Goal: Task Accomplishment & Management: Complete application form

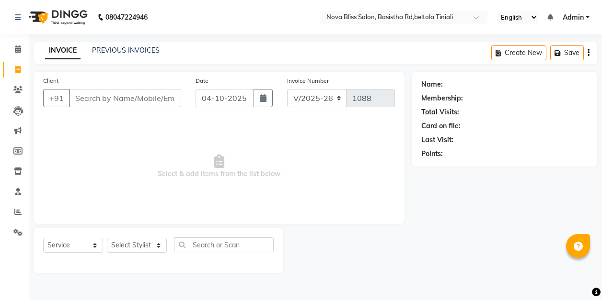
select select "6211"
select select "service"
click at [20, 48] on icon at bounding box center [18, 49] width 6 height 7
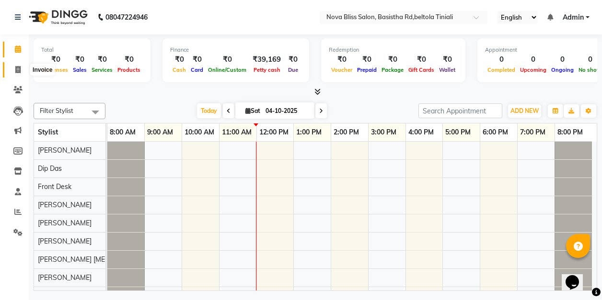
click at [14, 70] on span at bounding box center [18, 70] width 17 height 11
select select "service"
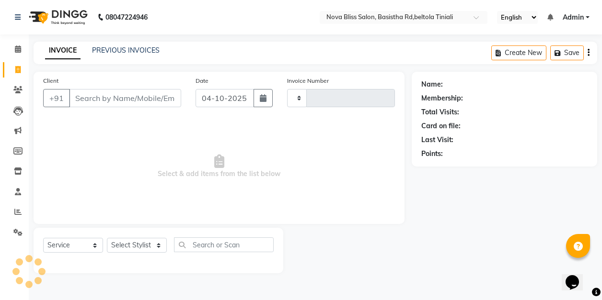
type input "1088"
select select "6211"
click at [19, 48] on icon at bounding box center [18, 49] width 6 height 7
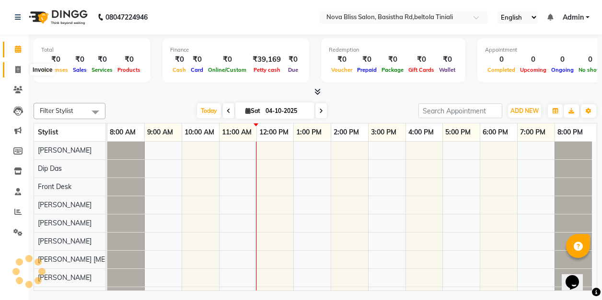
click at [14, 67] on span at bounding box center [18, 70] width 17 height 11
select select "service"
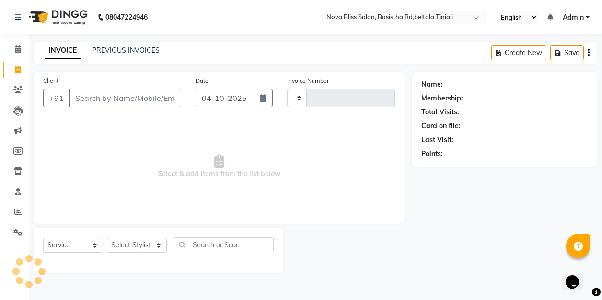
type input "1088"
select select "6211"
click at [587, 51] on div "Create New Save" at bounding box center [544, 53] width 106 height 23
click at [22, 50] on span at bounding box center [18, 49] width 17 height 11
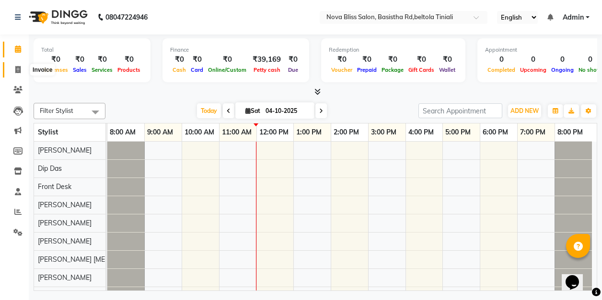
click at [15, 72] on icon at bounding box center [17, 69] width 5 height 7
select select "6211"
select select "service"
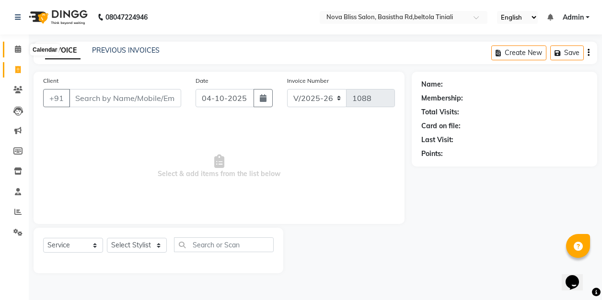
click at [20, 47] on icon at bounding box center [18, 49] width 6 height 7
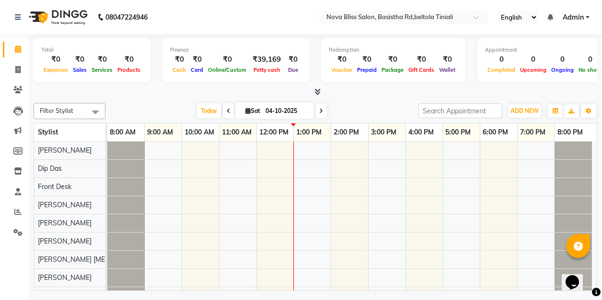
click at [596, 145] on div at bounding box center [351, 216] width 489 height 149
